Goal: Task Accomplishment & Management: Complete application form

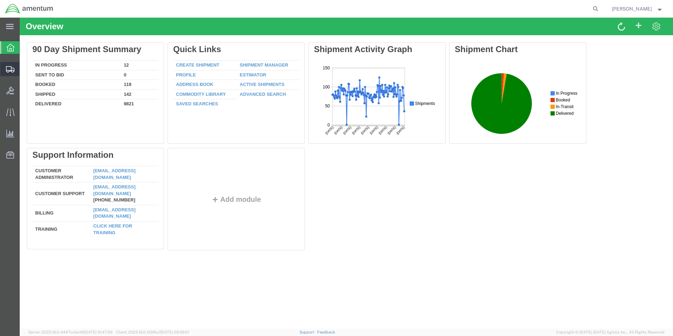
click at [0, 0] on span "Create from Template" at bounding box center [0, 0] width 0 height 0
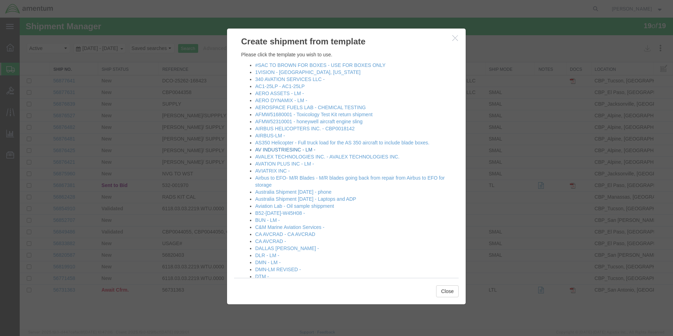
click at [279, 149] on link "AV INDUSTRIESINC - LM -" at bounding box center [285, 150] width 60 height 6
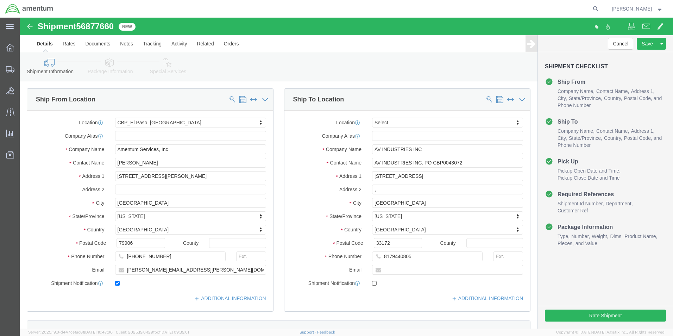
select select "49831"
select select
click input "AV INDUSTRIES INC. PO CBP0043072"
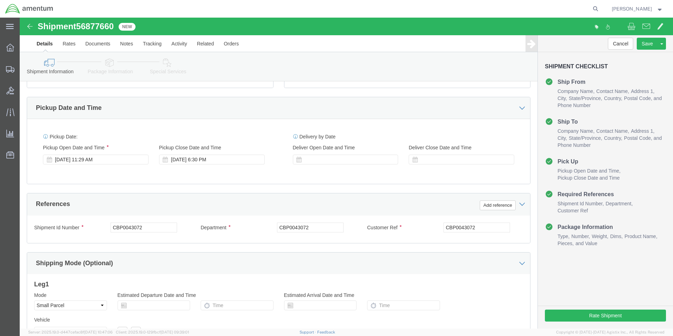
scroll to position [211, 0]
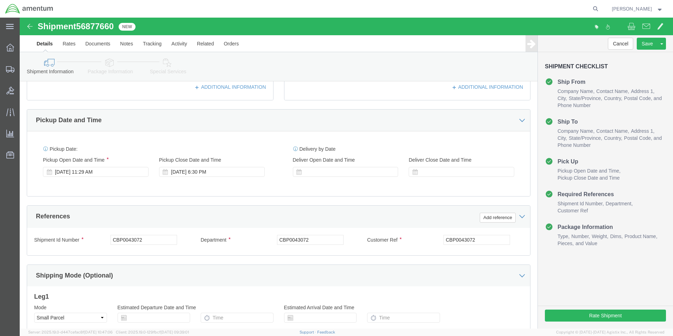
type input "AV INDUSTRIES INC. PO CBP0044336"
click input "CBP0043072"
click input "cbp0044336"
type input "c"
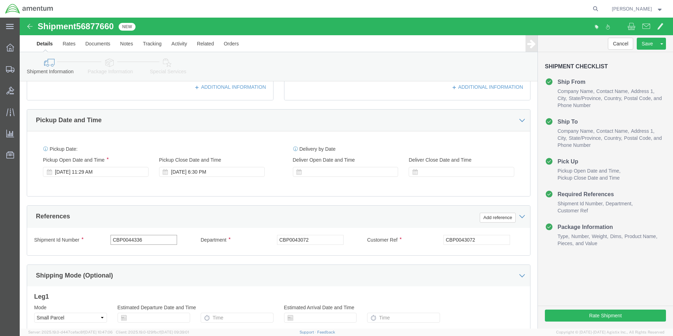
click input "CBP0044336"
type input "CBP0044336"
click input "CBP0043072"
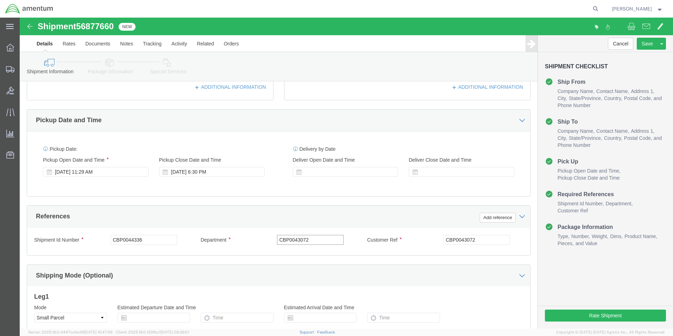
paste input "4336"
type input "CBP0044336"
click input "CBP0043072"
paste input "4336"
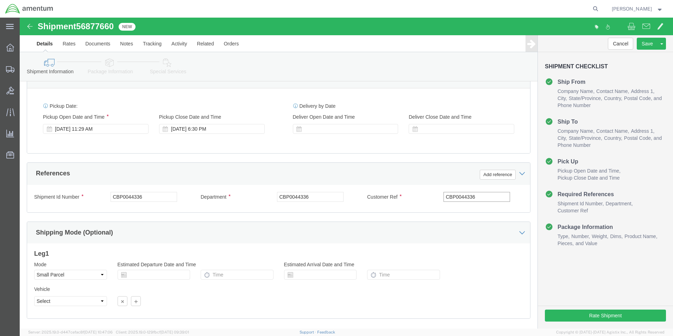
scroll to position [294, 0]
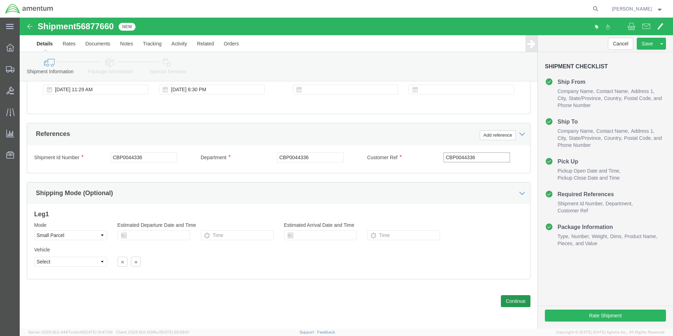
type input "CBP0044336"
click button "Continue"
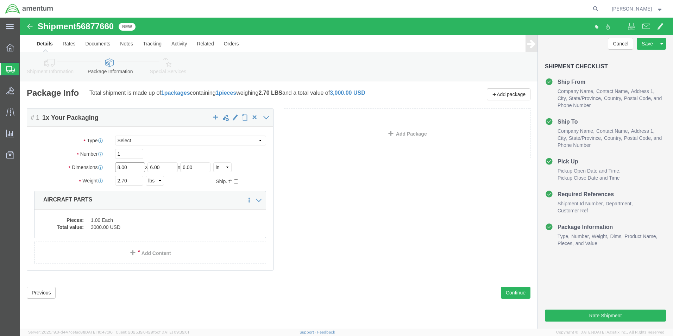
click input "8.00"
type input "12"
type input "10"
type input "8"
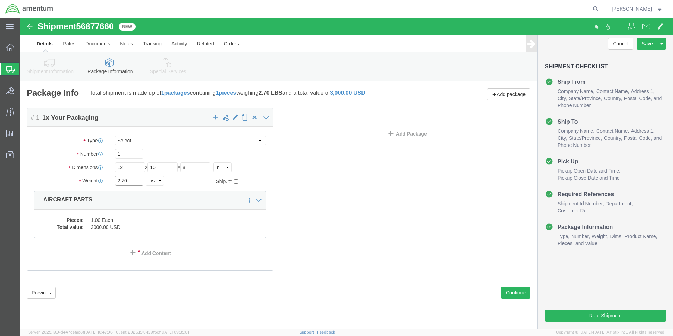
click input "2.70"
type input "3.70"
click dd "1.00 Each"
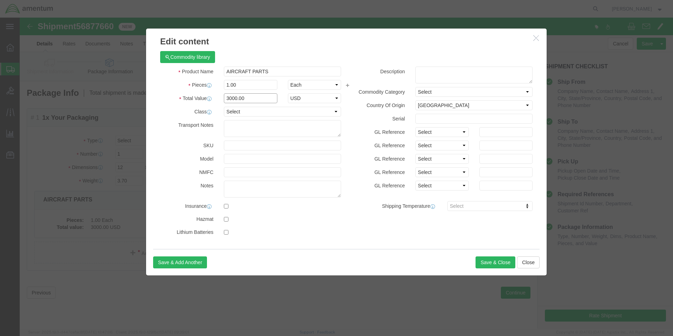
click input "3000.00"
type input "5000.00"
click button "Save & Close"
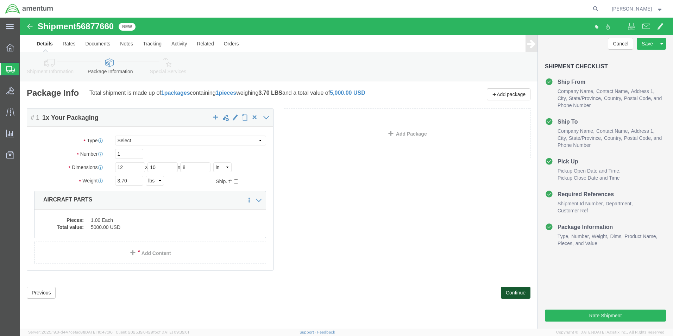
click button "Continue"
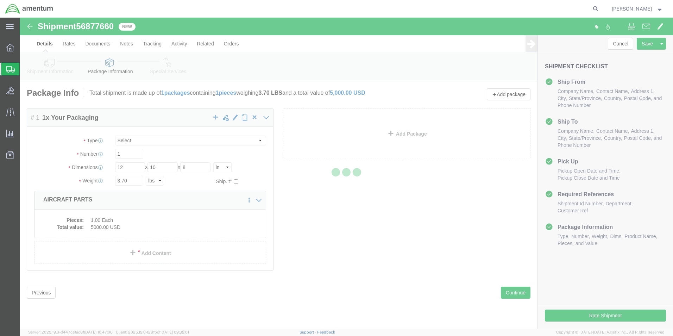
select select
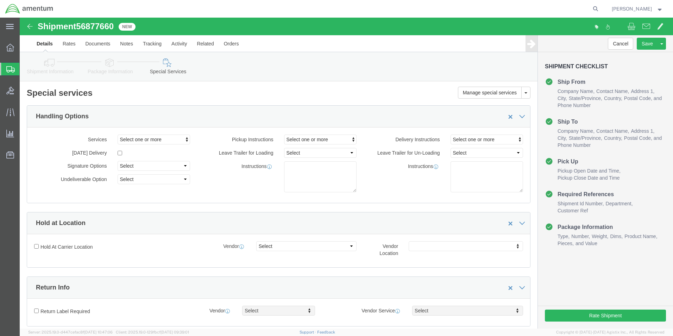
select select "DEPARTMENT"
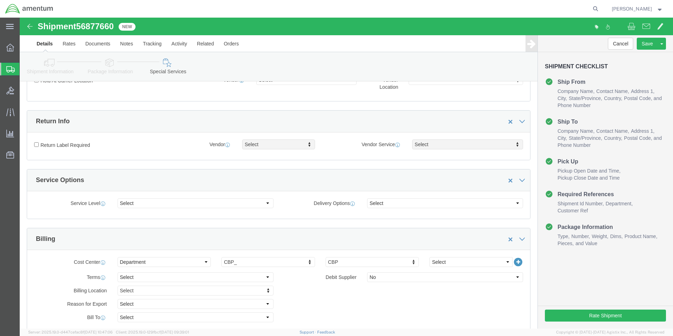
scroll to position [176, 0]
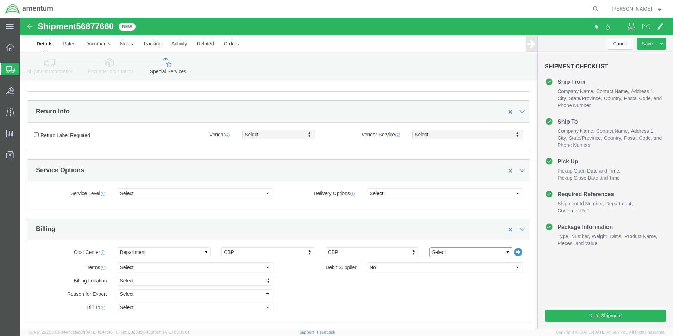
click select "Select 6118.03.03.2219.000.BUN.0000 6118.03.03.2219.000.DLR.0000 6118.03.03.221…"
select select "96752"
click select "Select 6118.03.03.2219.000.BUN.0000 6118.03.03.2219.000.DLR.0000 6118.03.03.221…"
click div "Billing Location Select Select My Profile Location [PHONE_NUMBER] [PHONE_NUMBER…"
click button "Rate Shipment"
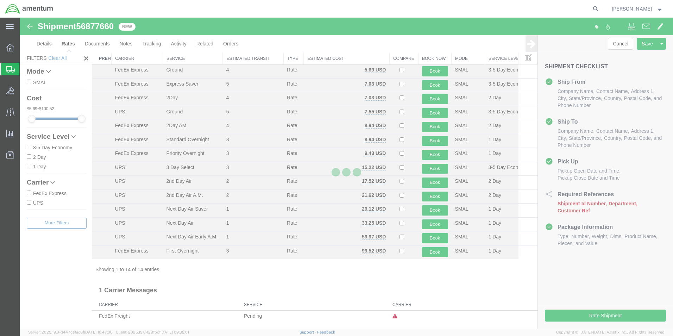
scroll to position [15, 0]
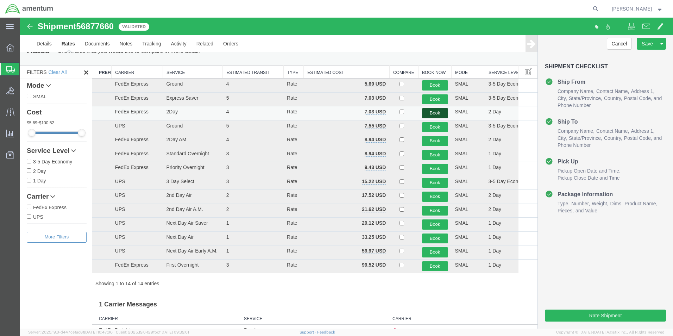
click at [430, 114] on button "Book" at bounding box center [435, 113] width 26 height 10
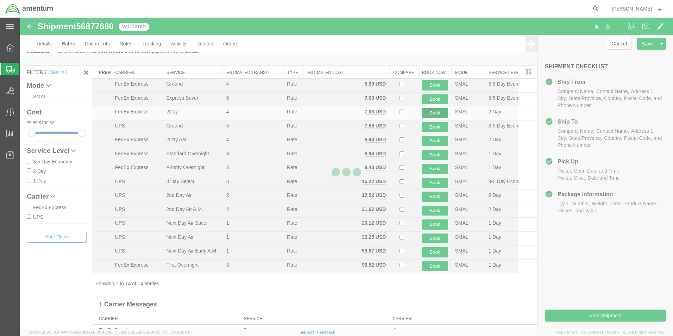
scroll to position [0, 0]
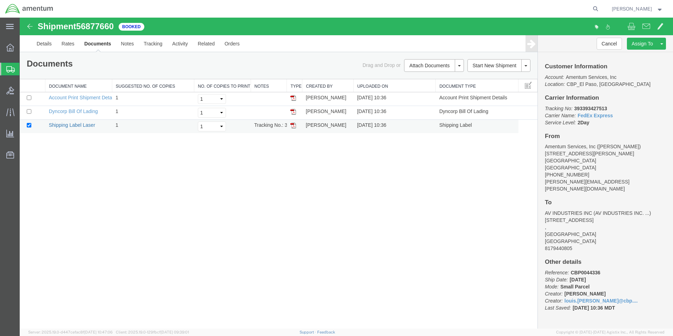
click at [74, 126] on link "Shipping Label Laser" at bounding box center [72, 125] width 46 height 6
click at [0, 0] on span "Create from Template" at bounding box center [0, 0] width 0 height 0
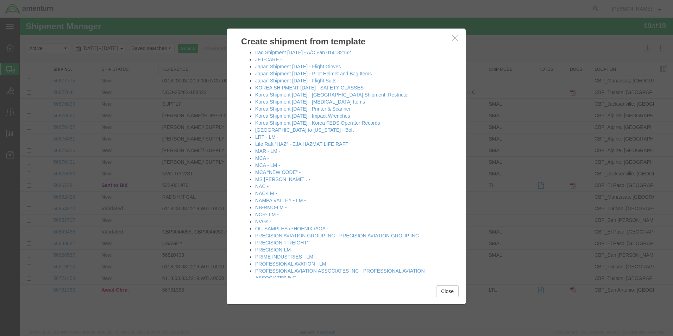
scroll to position [422, 0]
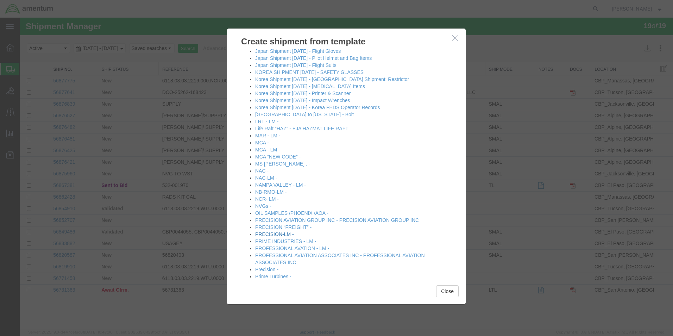
click at [279, 233] on link "PRECISION-LM -" at bounding box center [274, 234] width 39 height 6
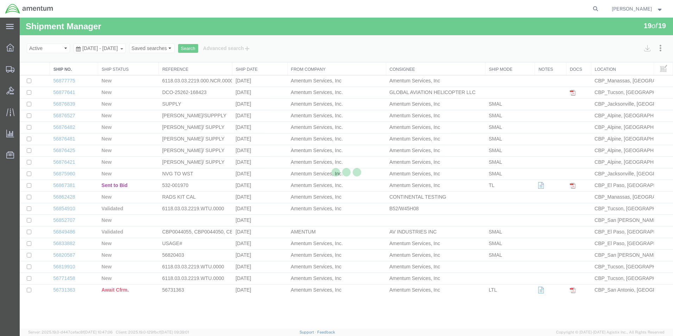
select select "49831"
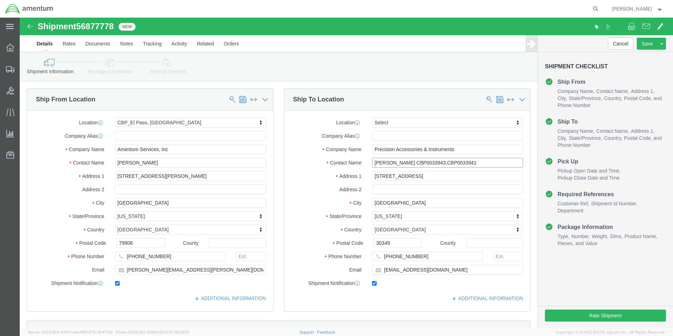
click input "[PERSON_NAME] CBP0033943,CBP0033941"
type input "[PERSON_NAME] CBP0044360"
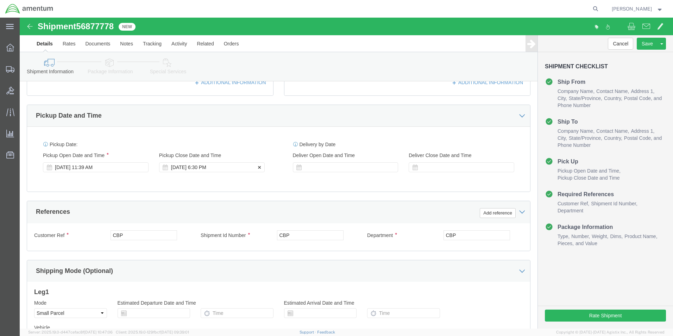
scroll to position [294, 0]
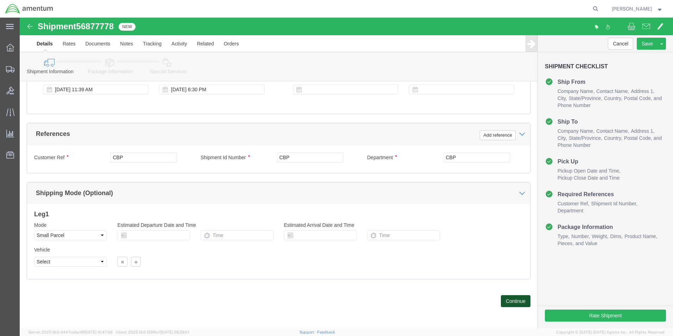
click button "Continue"
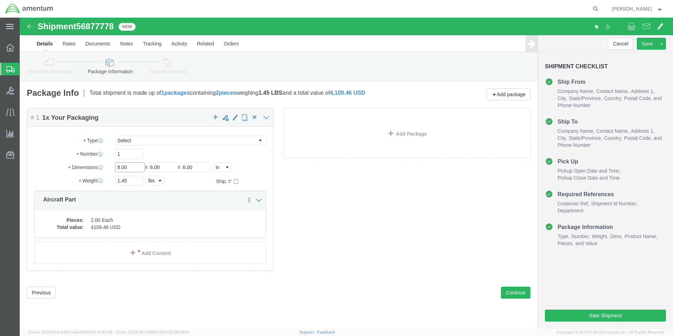
click input "8.00"
type input "24"
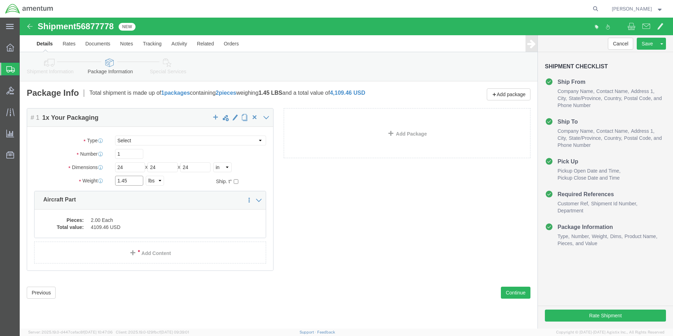
click input "1.45"
type input "10.90"
click dd "2.00 Each"
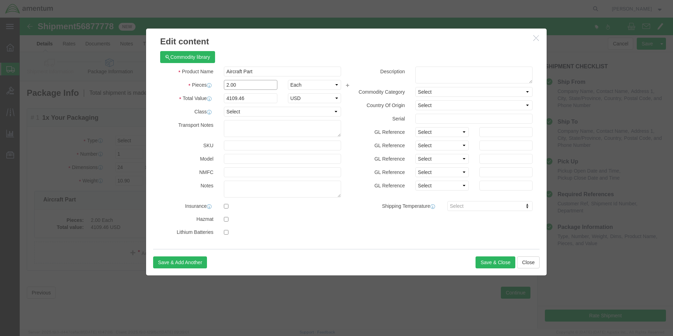
click input "2.00"
type input "1.00"
click div "Commodity library Product Name Aircraft Part Pieces 1.00 Select Bag Barrels 100…"
click input "2054.73"
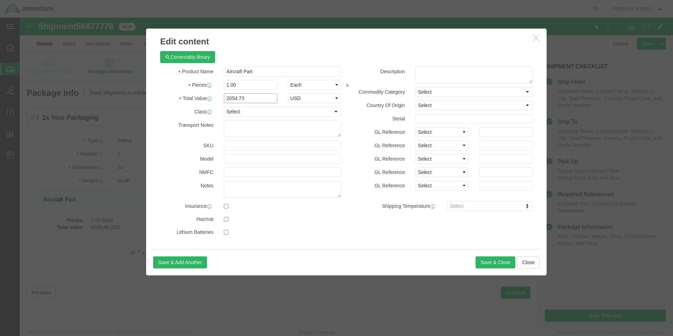
click input "2054.73"
type input "5000.00"
click button "Save & Close"
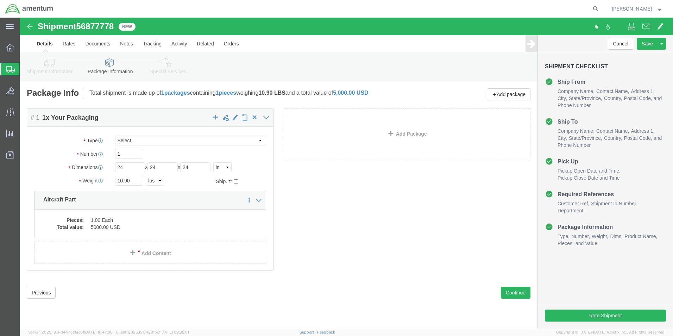
click link "Details"
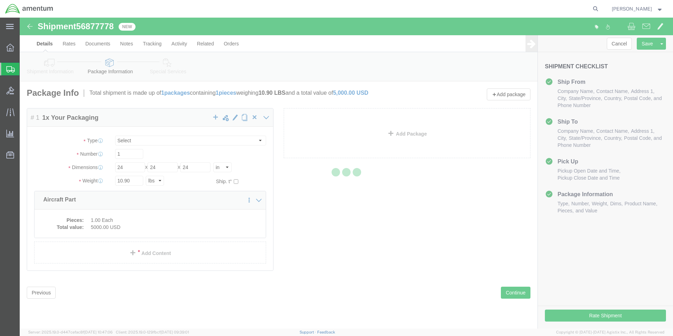
select select "49831"
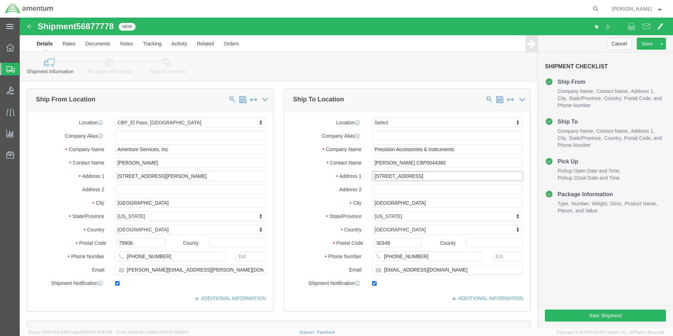
click input "[STREET_ADDRESS]"
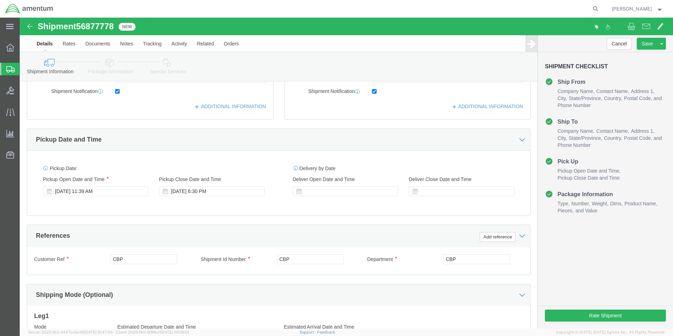
scroll to position [282, 0]
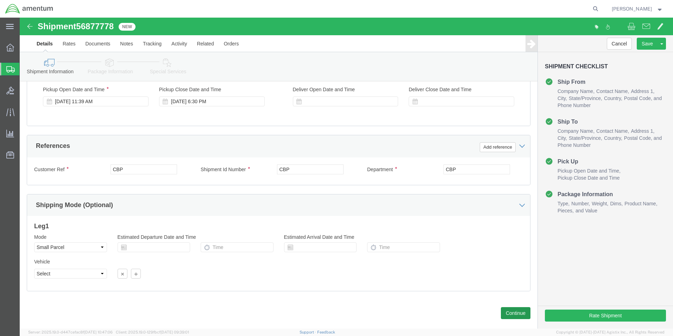
type input "[STREET_ADDRESS]"
click button "Continue"
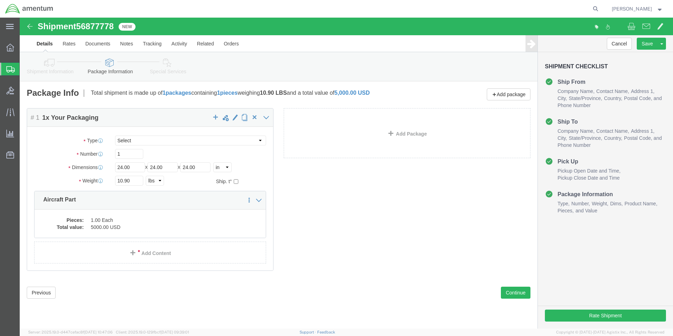
click div "Package Content # 1 1 x Your Packaging Package Type Select Bale(s) Basket(s) Bo…"
click button "Continue"
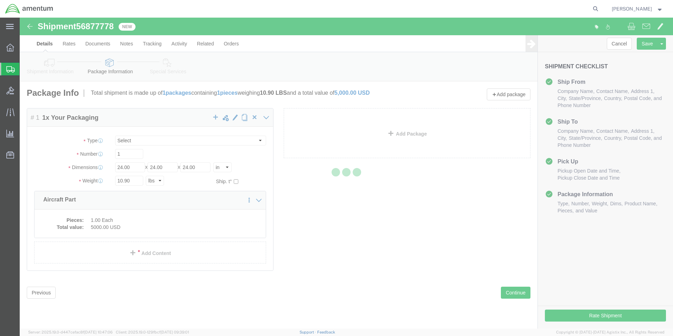
select select
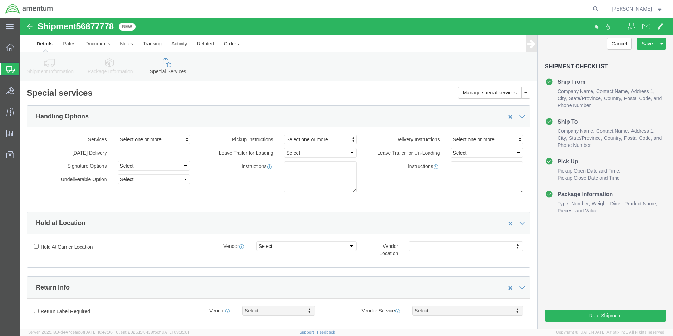
select select "DEPARTMENT"
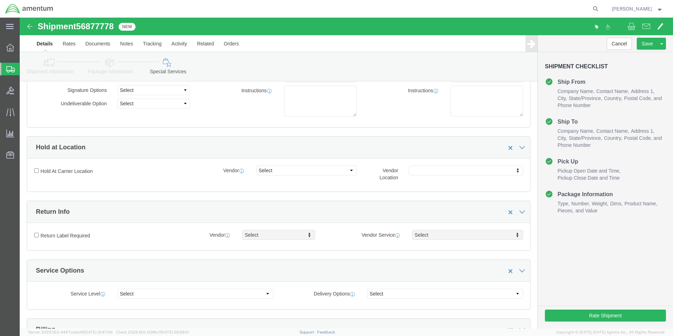
scroll to position [176, 0]
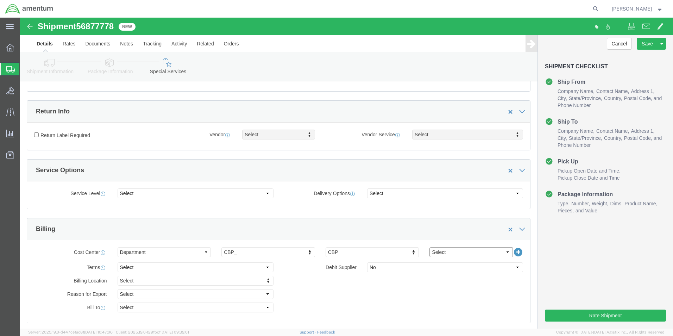
click select "Select 6118.03.03.2219.000.BUN.0000 6118.03.03.2219.000.DLR.0000 6118.03.03.221…"
select select "96752"
click select "Select 6118.03.03.2219.000.BUN.0000 6118.03.03.2219.000.DLR.0000 6118.03.03.221…"
click button "Rate Shipment"
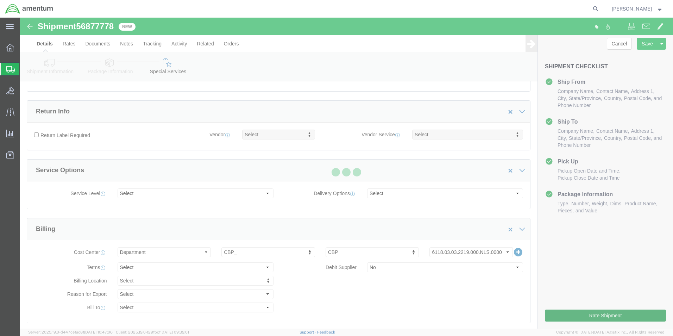
scroll to position [15, 0]
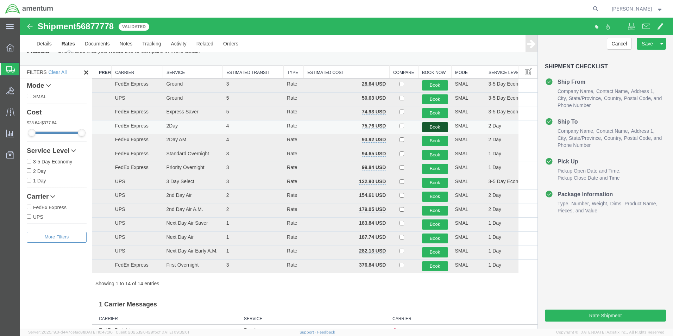
click at [429, 127] on button "Book" at bounding box center [435, 127] width 26 height 10
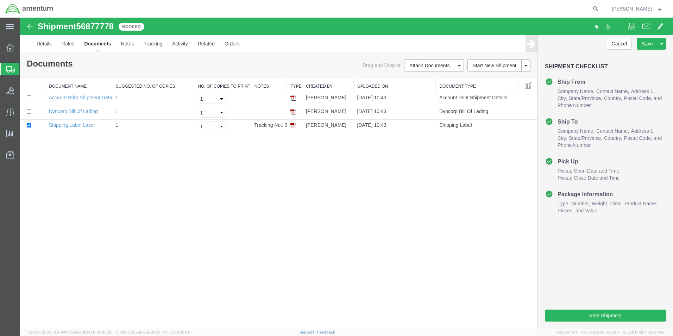
scroll to position [0, 0]
click at [66, 125] on div at bounding box center [346, 173] width 653 height 311
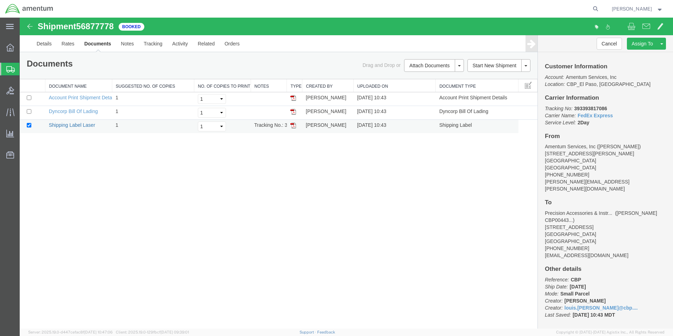
click at [59, 125] on link "Shipping Label Laser" at bounding box center [72, 125] width 46 height 6
click at [643, 55] on link "Clone Shipment" at bounding box center [635, 55] width 61 height 11
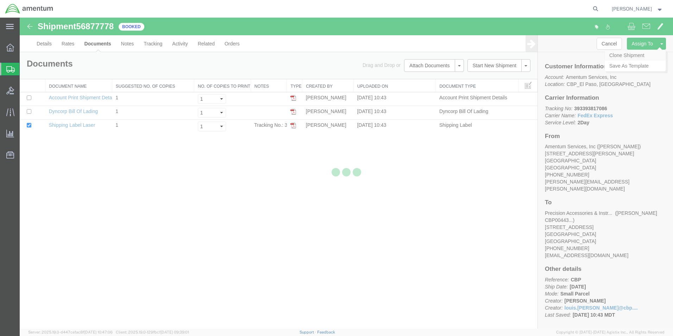
select select "49831"
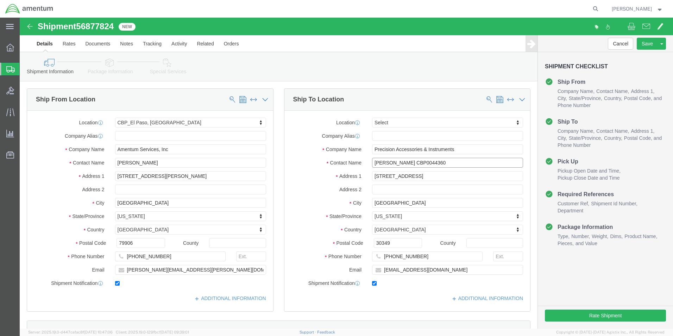
click input "[PERSON_NAME] CBP0044360"
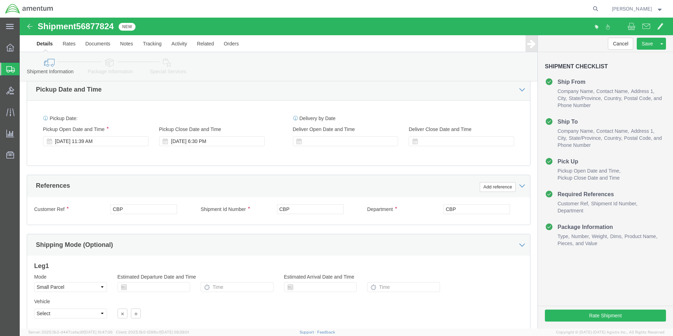
scroll to position [282, 0]
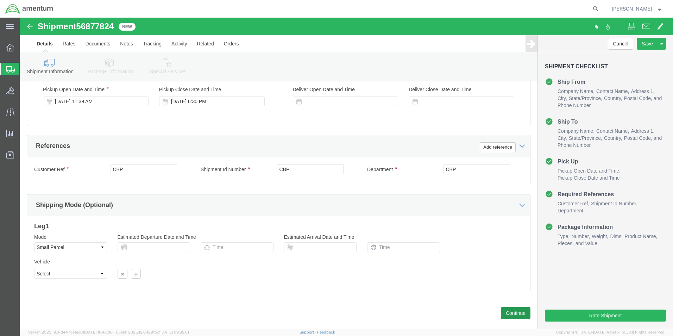
type input "[PERSON_NAME] CBP0044356"
click button "Continue"
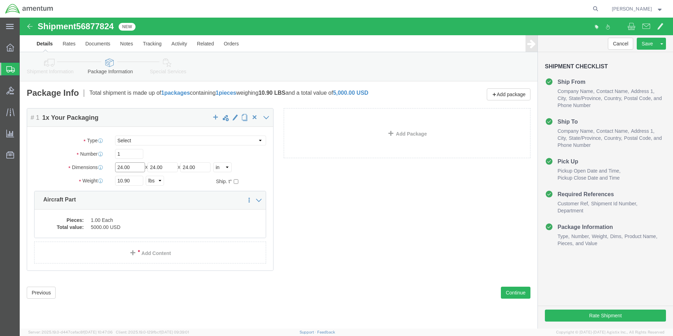
click input "24.00"
type input "20"
type input "21"
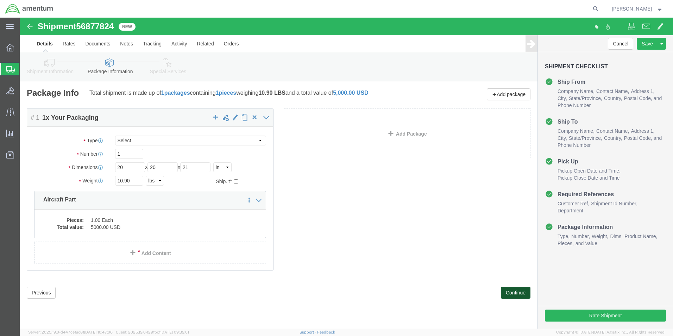
click button "Continue"
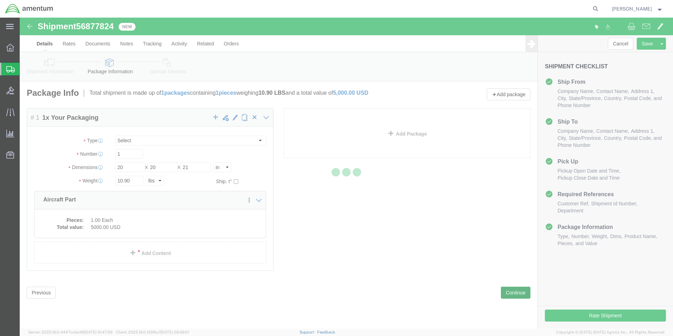
select select
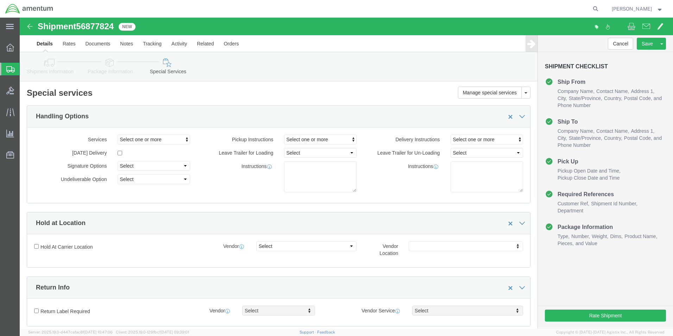
select select "DEPARTMENT"
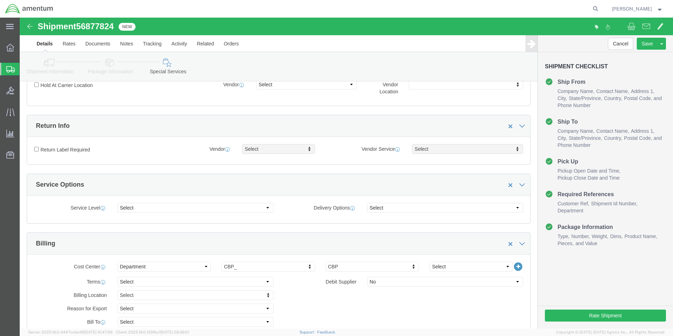
scroll to position [176, 0]
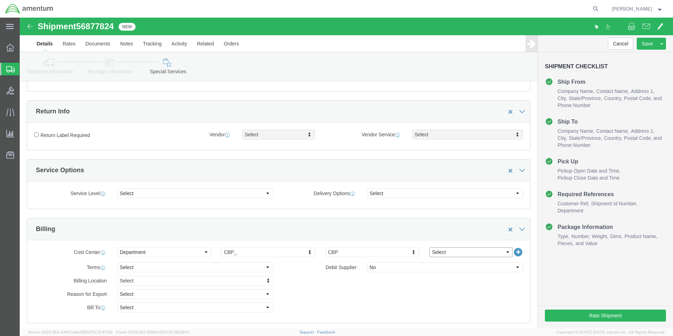
click select "Select 6118.03.03.2219.000.BUN.0000 6118.03.03.2219.000.DLR.0000 6118.03.03.221…"
select select "96752"
click select "Select 6118.03.03.2219.000.BUN.0000 6118.03.03.2219.000.DLR.0000 6118.03.03.221…"
click button "Rate Shipment"
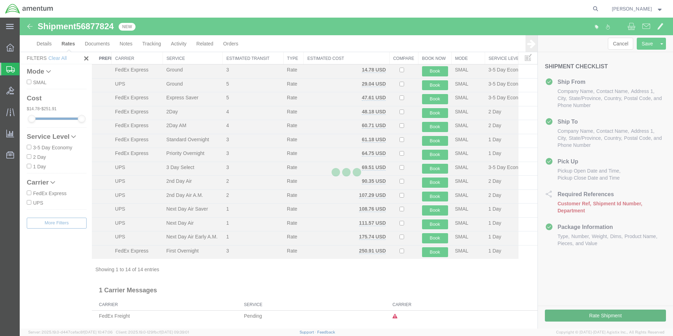
scroll to position [15, 0]
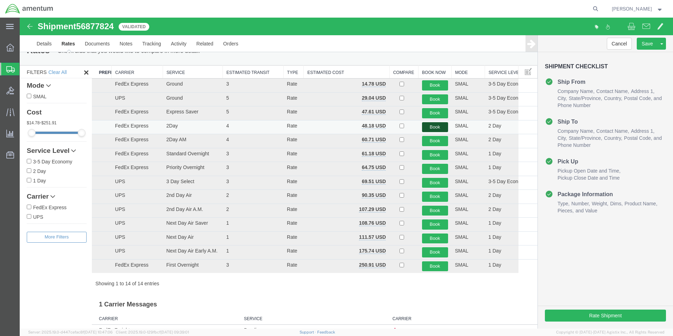
click at [428, 127] on button "Book" at bounding box center [435, 127] width 26 height 10
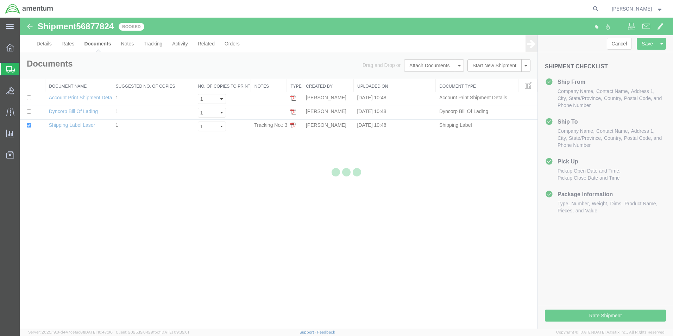
scroll to position [0, 0]
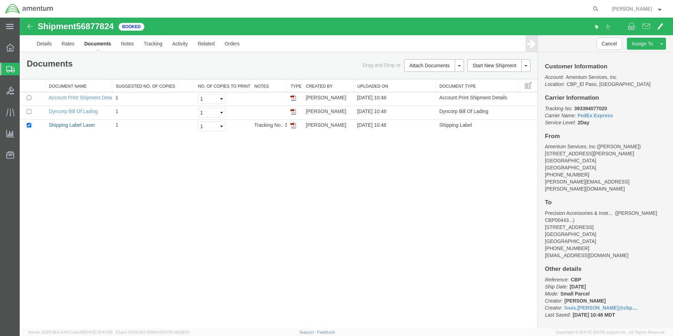
drag, startPoint x: 87, startPoint y: 125, endPoint x: 409, endPoint y: 210, distance: 333.1
click at [87, 125] on link "Shipping Label Laser" at bounding box center [72, 125] width 46 height 6
